Goal: Information Seeking & Learning: Learn about a topic

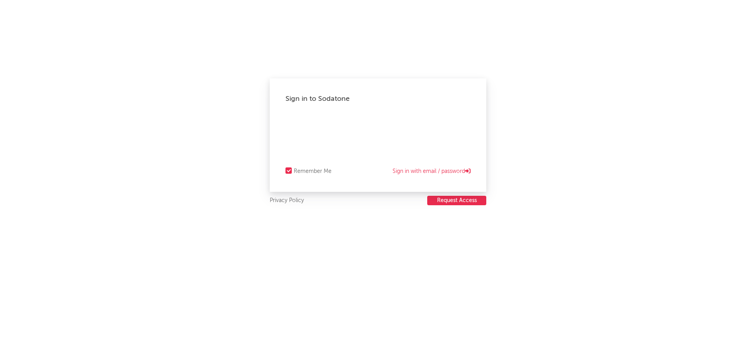
select select "recorded_music"
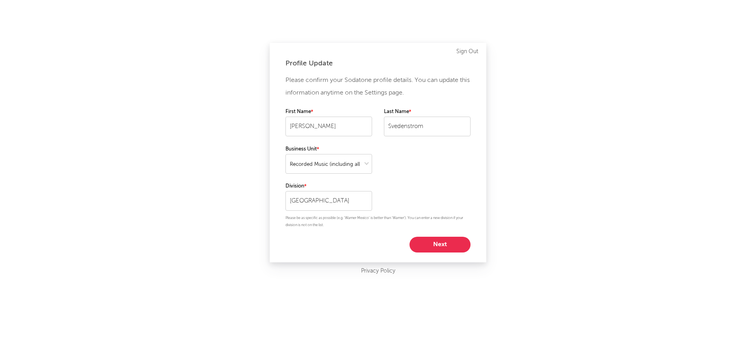
click at [443, 243] on button "Next" at bounding box center [440, 245] width 61 height 16
select select "other"
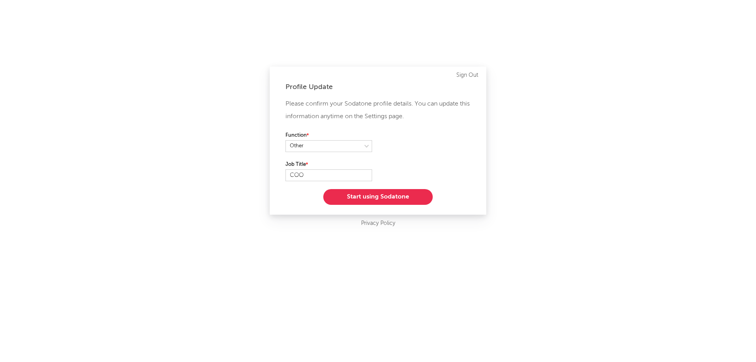
click at [403, 196] on button "Start using Sodatone" at bounding box center [378, 197] width 110 height 16
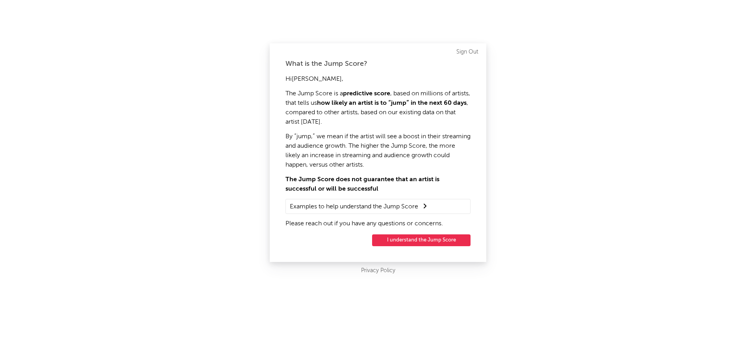
click at [424, 241] on button "I understand the Jump Score" at bounding box center [421, 240] width 98 height 12
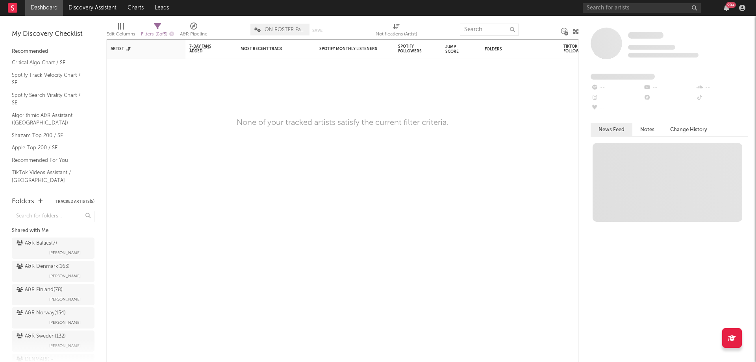
click at [491, 31] on div "Edit Columns Filters ( 0 of 5 ) A&R Pipeline ON ROSTER Favorit Save Save as Not…" at bounding box center [342, 28] width 473 height 24
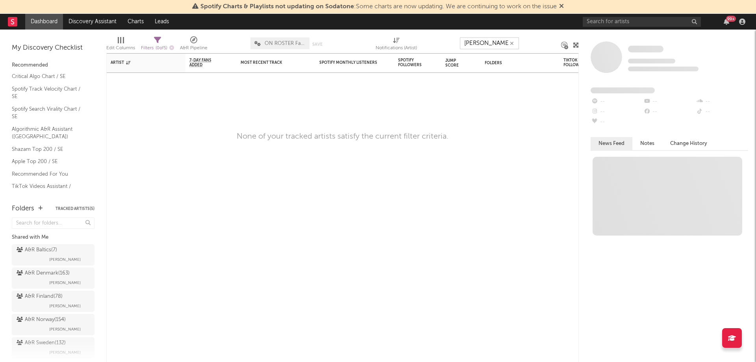
type input "[PERSON_NAME]"
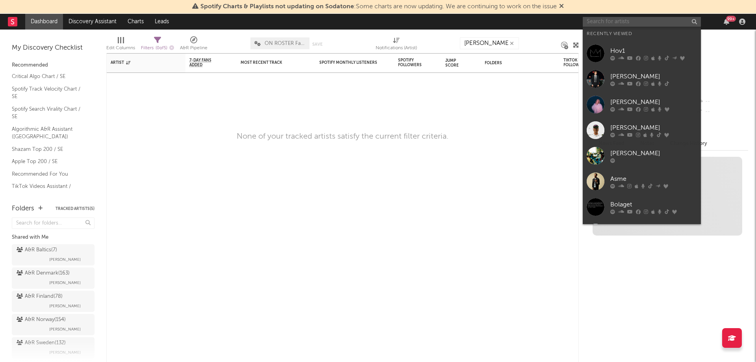
click at [641, 20] on input "text" at bounding box center [642, 22] width 118 height 10
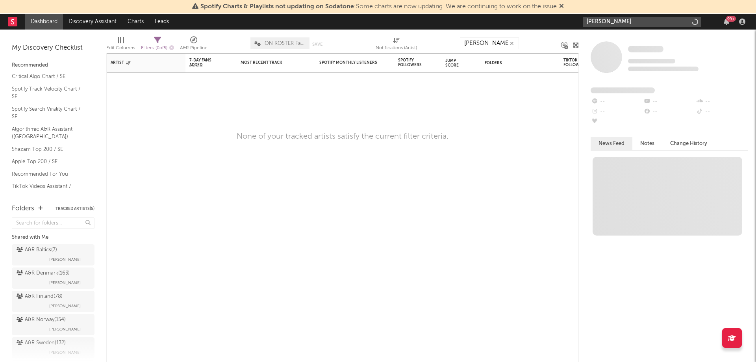
type input "[PERSON_NAME]"
click at [678, 20] on input "[PERSON_NAME]" at bounding box center [642, 22] width 118 height 10
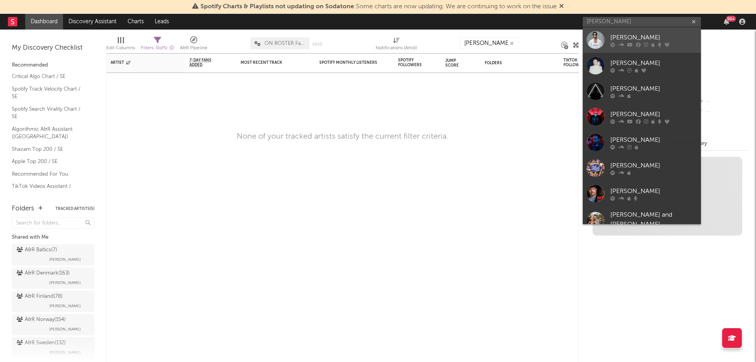
click at [675, 39] on div "[PERSON_NAME]" at bounding box center [654, 37] width 87 height 9
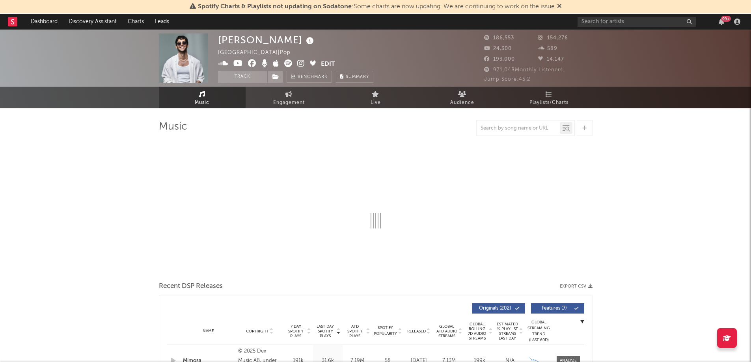
select select "6m"
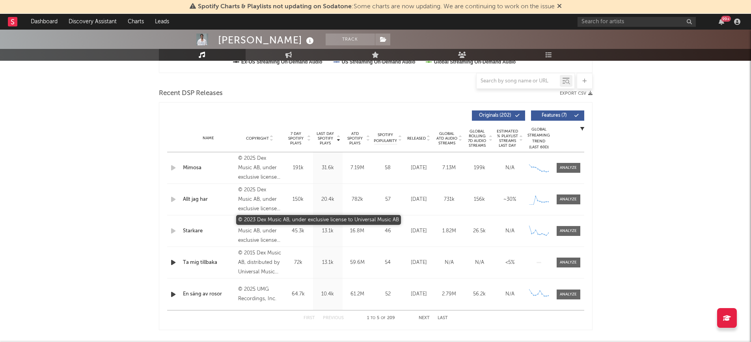
scroll to position [282, 0]
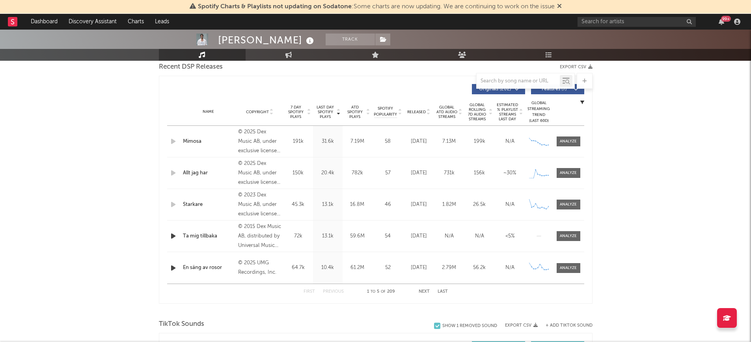
click at [426, 290] on button "Next" at bounding box center [423, 291] width 11 height 4
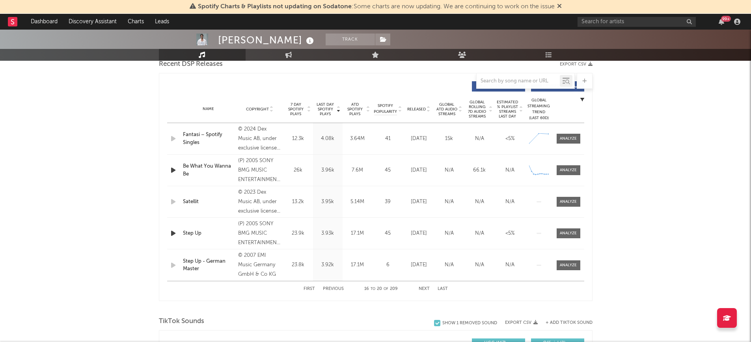
scroll to position [285, 0]
click at [426, 288] on button "Next" at bounding box center [423, 288] width 11 height 4
click at [562, 231] on div at bounding box center [567, 233] width 17 height 6
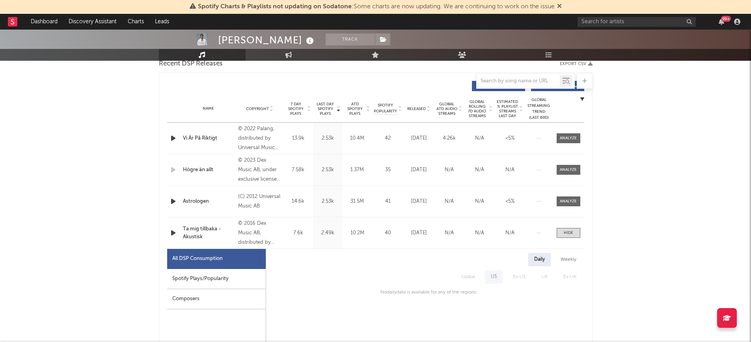
click at [221, 260] on div "All DSP Consumption" at bounding box center [197, 258] width 50 height 9
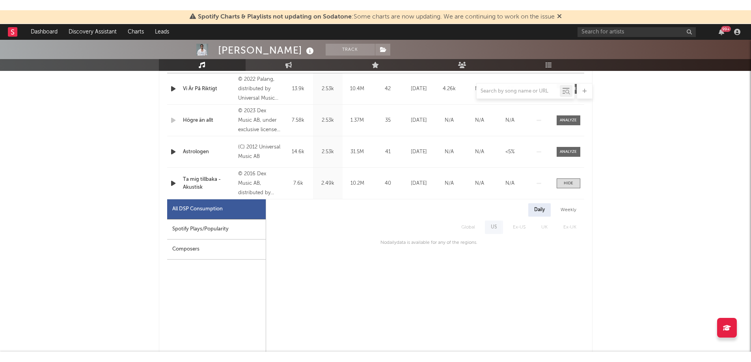
scroll to position [345, 0]
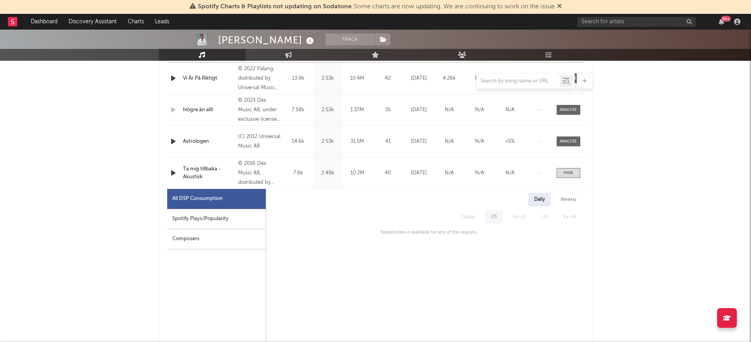
click at [221, 199] on div "All DSP Consumption" at bounding box center [197, 198] width 50 height 9
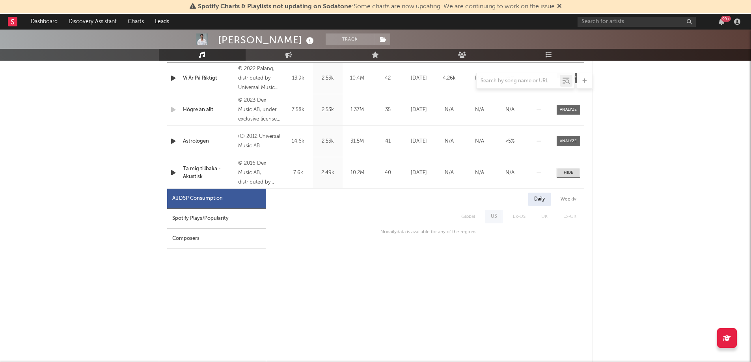
click at [202, 175] on div "Ta mig tillbaka - Akustisk" at bounding box center [209, 172] width 52 height 15
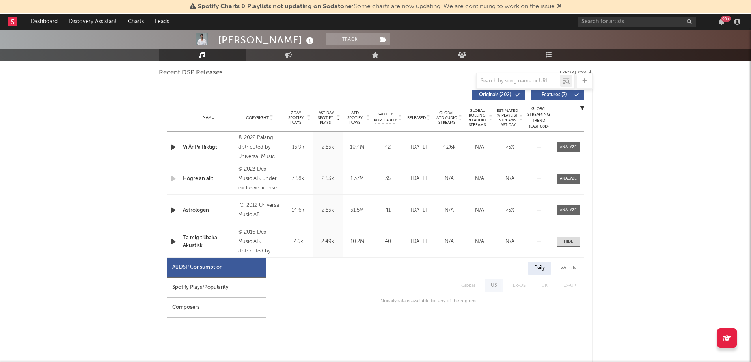
scroll to position [269, 0]
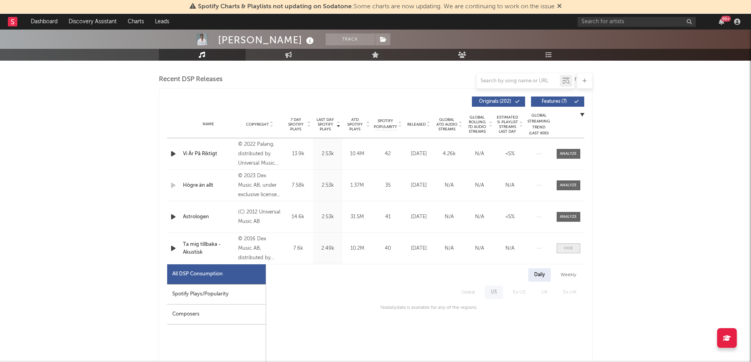
click at [576, 249] on span at bounding box center [568, 248] width 24 height 10
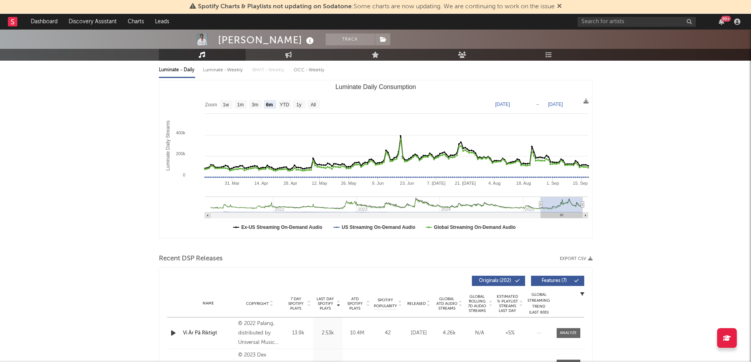
scroll to position [0, 0]
